Goal: Check status

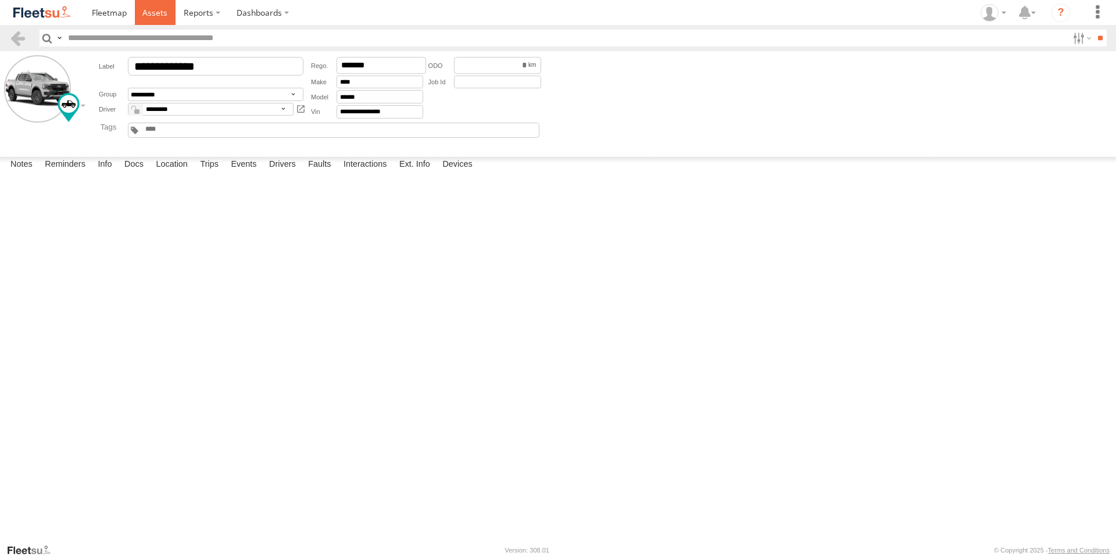
click at [157, 9] on span at bounding box center [154, 12] width 25 height 11
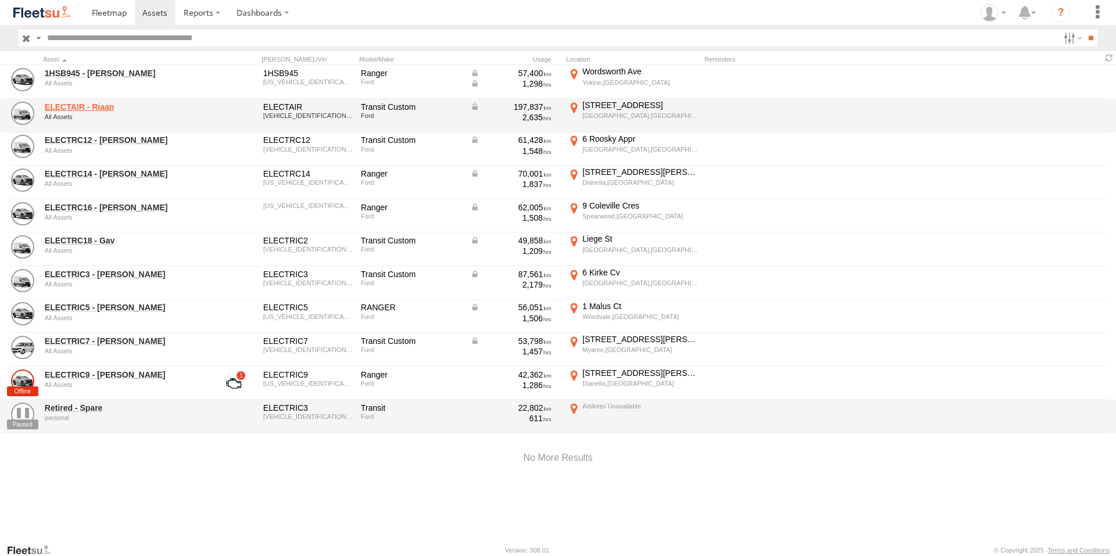
click at [106, 108] on link "ELECTAIR - Riaan" at bounding box center [124, 107] width 159 height 10
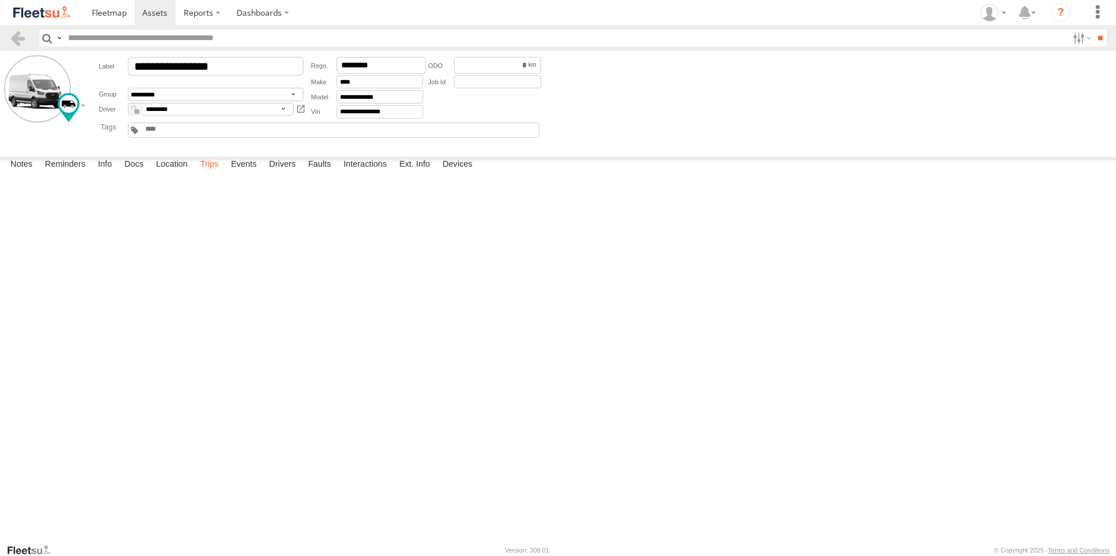
click at [214, 173] on label "Trips" at bounding box center [209, 165] width 30 height 16
click at [153, 16] on span at bounding box center [154, 12] width 25 height 11
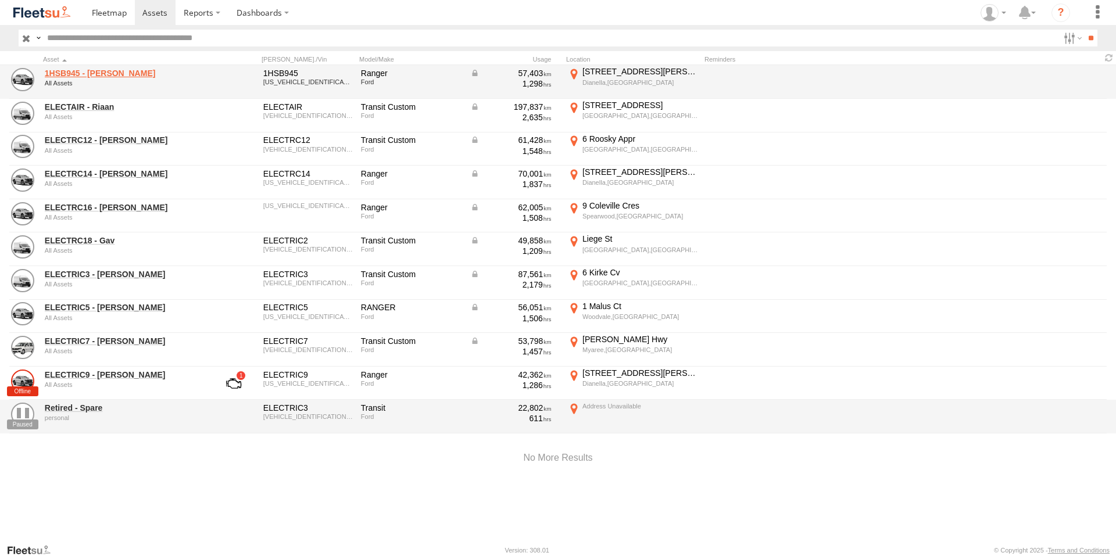
click at [93, 71] on link "1HSB945 - [PERSON_NAME]" at bounding box center [124, 73] width 159 height 10
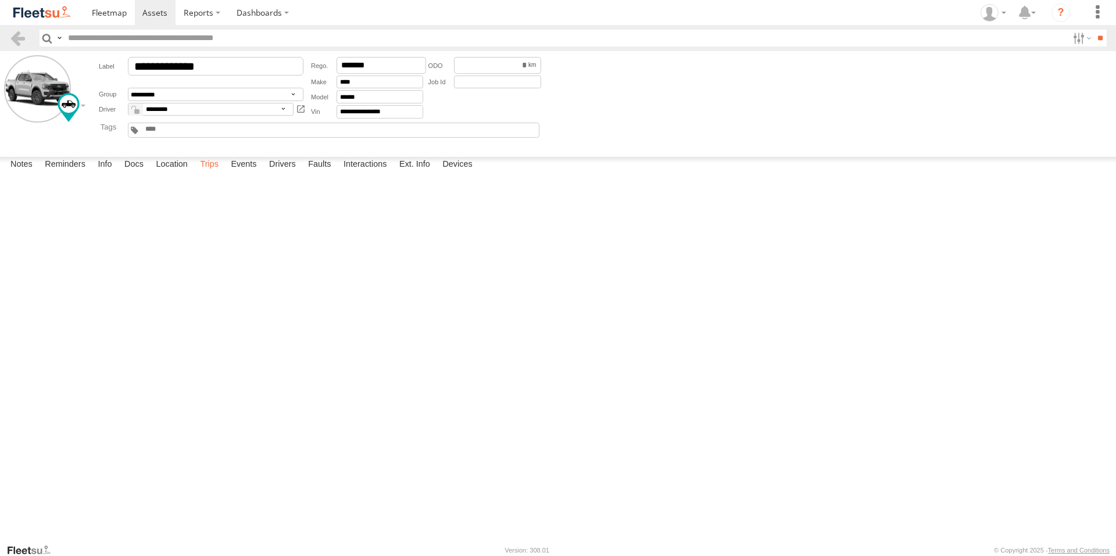
click at [207, 173] on label "Trips" at bounding box center [209, 165] width 30 height 16
click at [0, 0] on div "207 Wanneroo Rd" at bounding box center [0, 0] width 0 height 0
click at [0, 0] on img "Click to see this area on Google Maps" at bounding box center [0, 0] width 0 height 0
click at [0, 0] on div "Location Details ×" at bounding box center [0, 0] width 0 height 0
click at [0, 0] on label "×" at bounding box center [0, 0] width 0 height 0
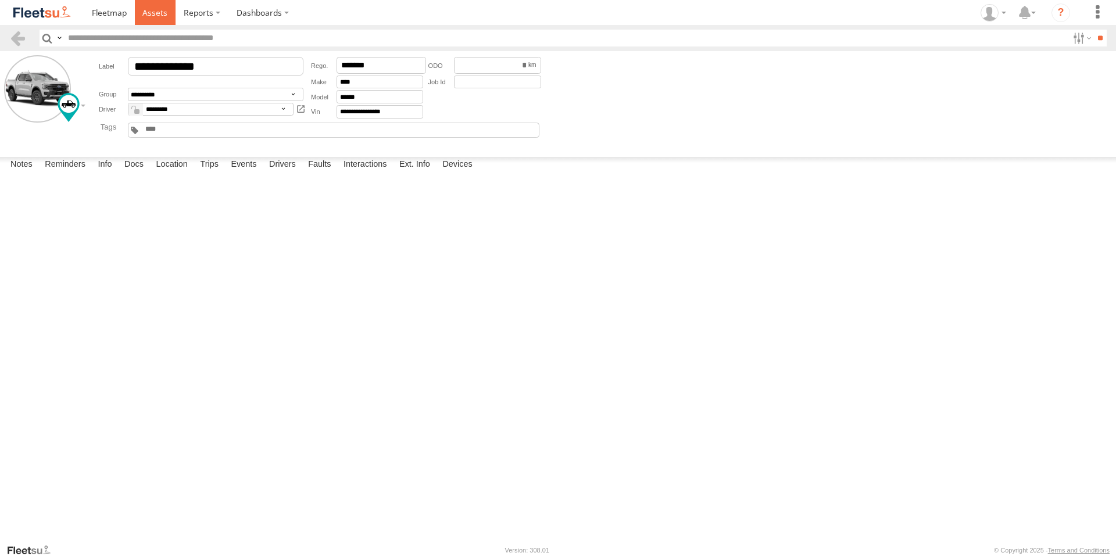
drag, startPoint x: 159, startPoint y: 11, endPoint x: 163, endPoint y: 69, distance: 57.7
click at [159, 12] on span at bounding box center [154, 12] width 25 height 11
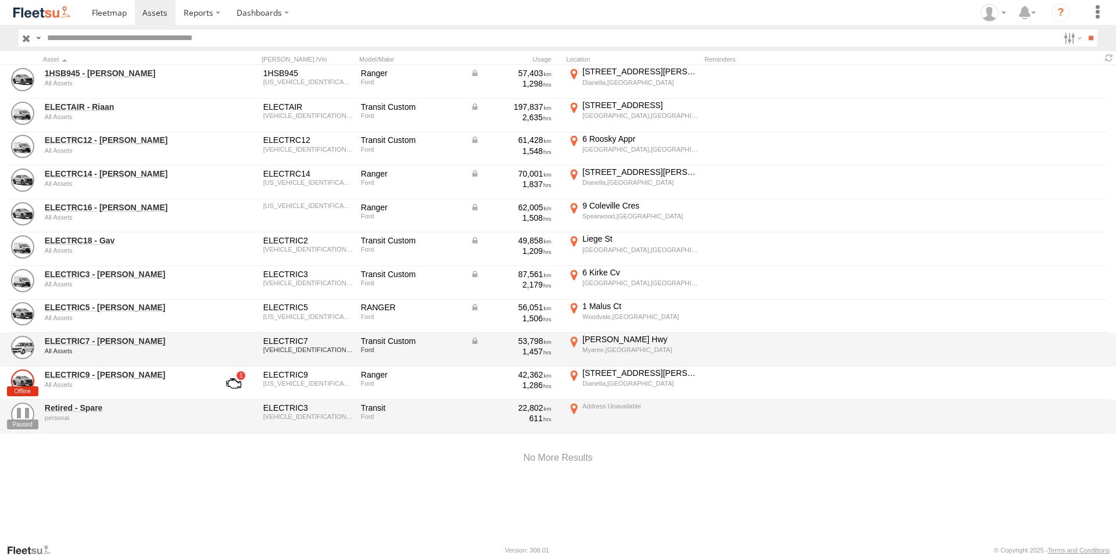
click at [157, 353] on div "All Assets" at bounding box center [124, 350] width 159 height 7
click at [118, 342] on link "ELECTRIC7 - [PERSON_NAME]" at bounding box center [124, 341] width 159 height 10
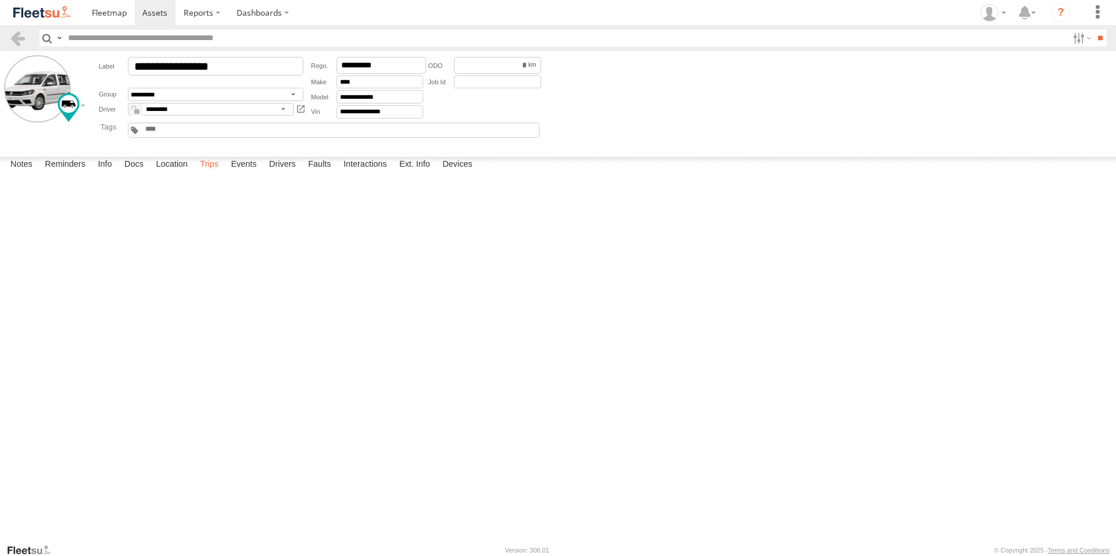
click at [216, 173] on label "Trips" at bounding box center [209, 165] width 30 height 16
click at [160, 16] on span at bounding box center [154, 12] width 25 height 11
